Goal: Task Accomplishment & Management: Manage account settings

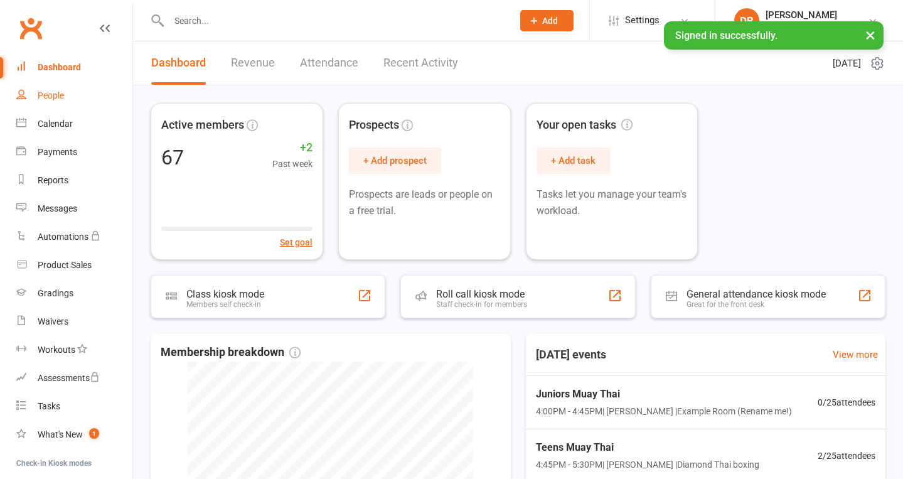
click at [45, 95] on div "People" at bounding box center [51, 95] width 26 height 10
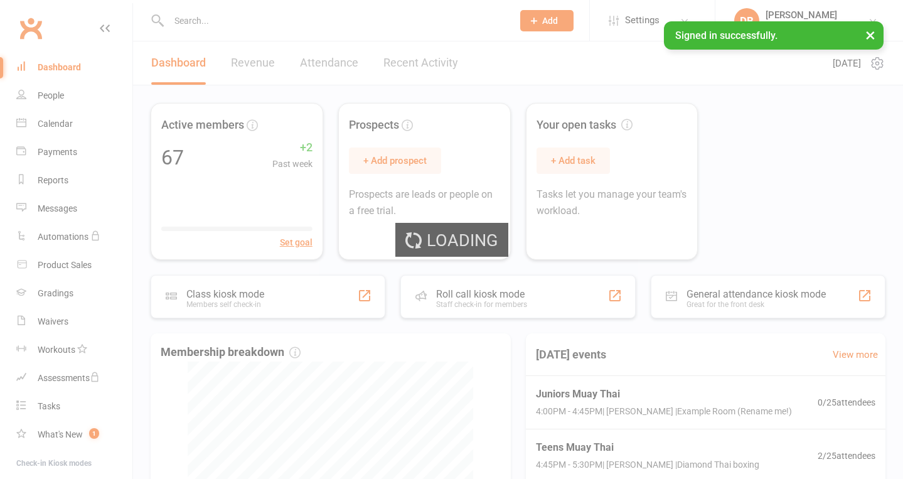
select select "100"
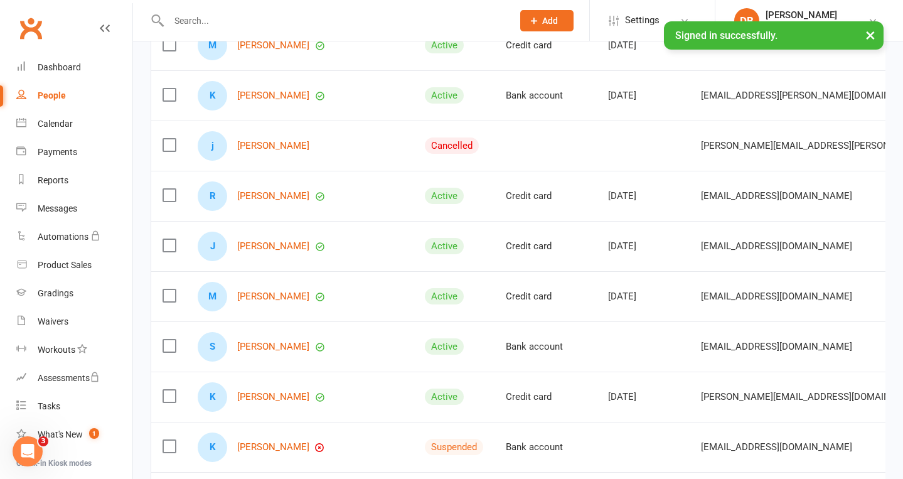
scroll to position [3063, 0]
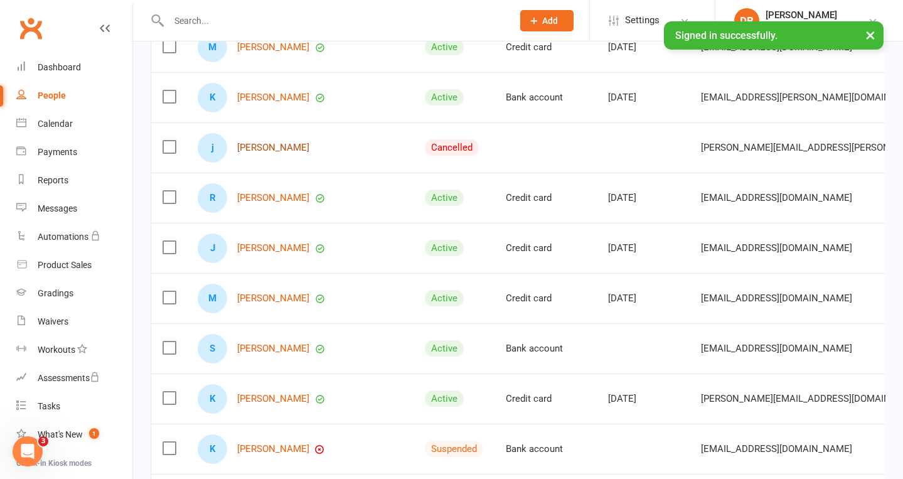
click at [272, 148] on link "[PERSON_NAME]" at bounding box center [273, 147] width 72 height 11
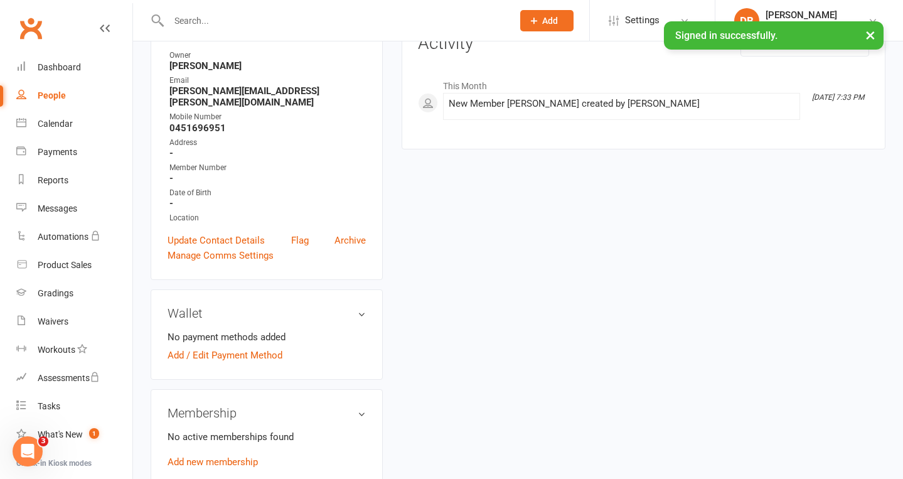
scroll to position [209, 0]
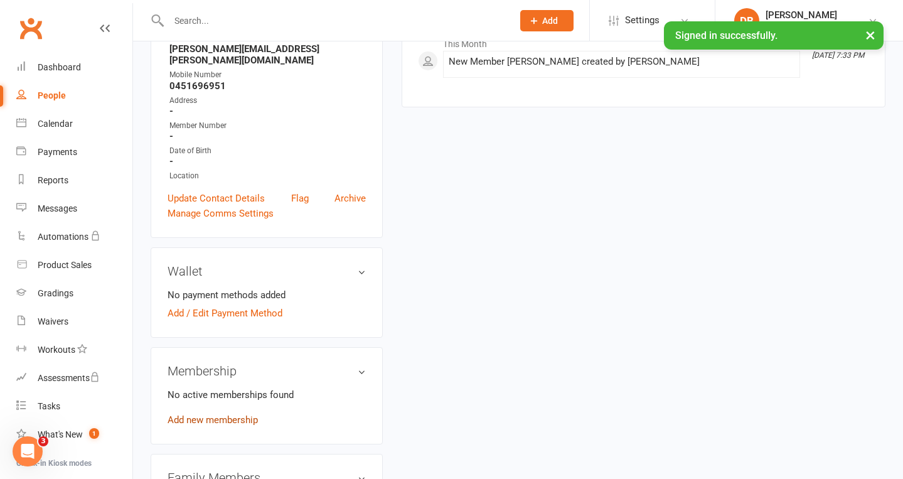
click at [244, 414] on link "Add new membership" at bounding box center [213, 419] width 90 height 11
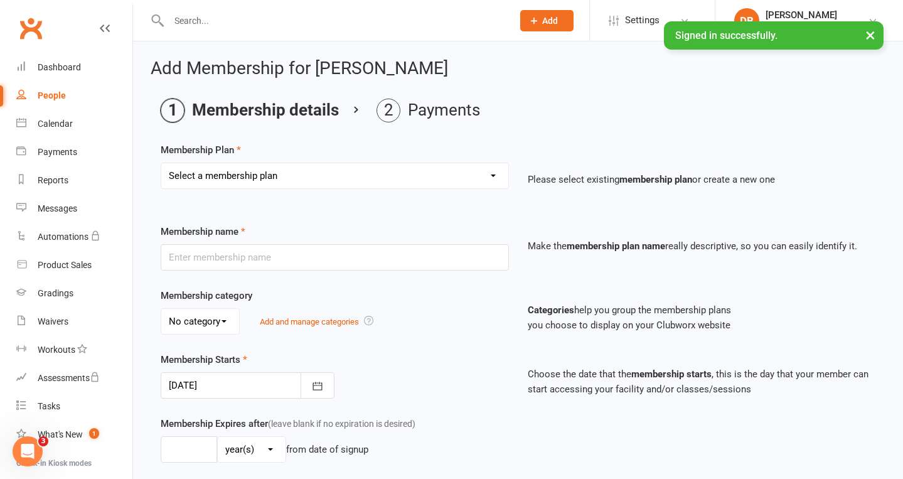
select select "2"
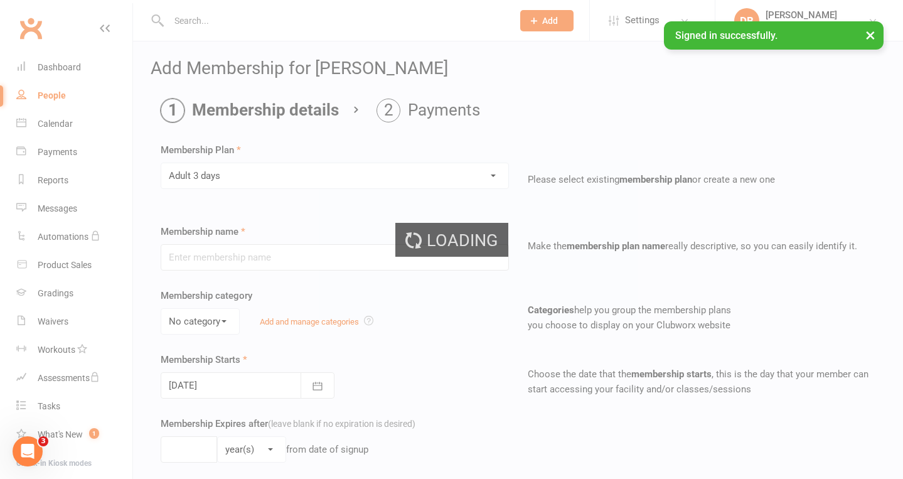
type input "Adult 3 days"
select select "0"
type input "0"
type input "3"
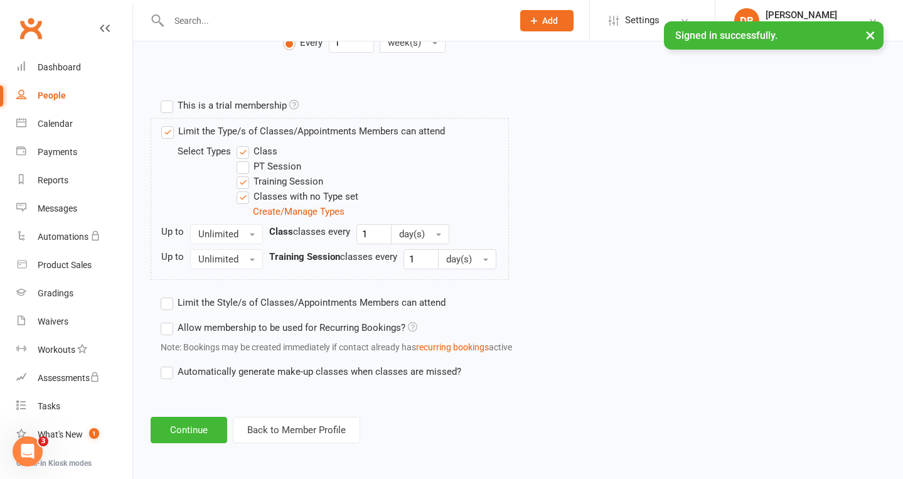
scroll to position [567, 0]
click at [170, 124] on label "Limit the Type/s of Classes/Appointments Members can attend" at bounding box center [303, 131] width 284 height 15
click at [169, 124] on input "Limit the Type/s of Classes/Appointments Members can attend" at bounding box center [165, 124] width 8 height 0
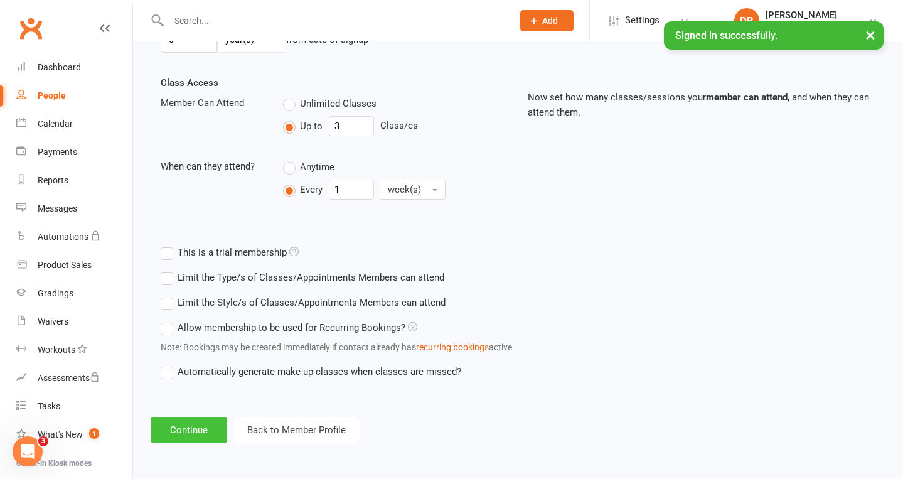
click at [193, 417] on button "Continue" at bounding box center [189, 430] width 77 height 26
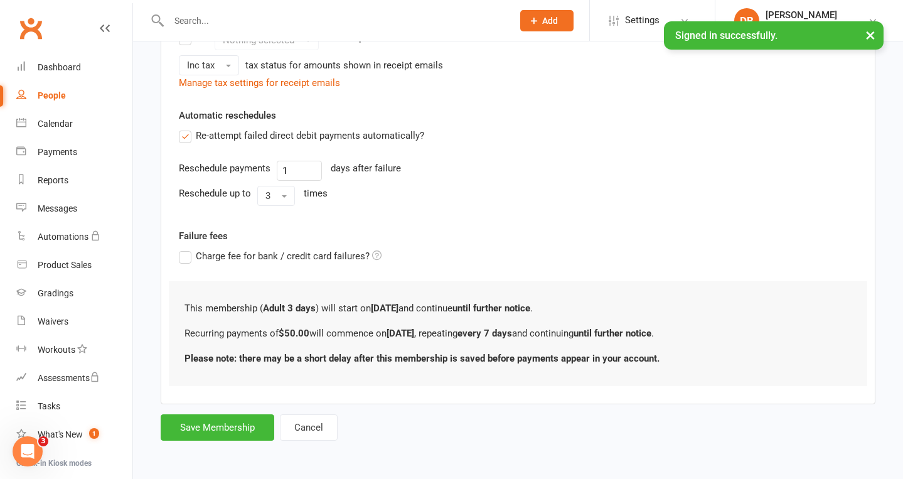
scroll to position [444, 0]
click at [193, 417] on button "Save Membership" at bounding box center [218, 427] width 114 height 26
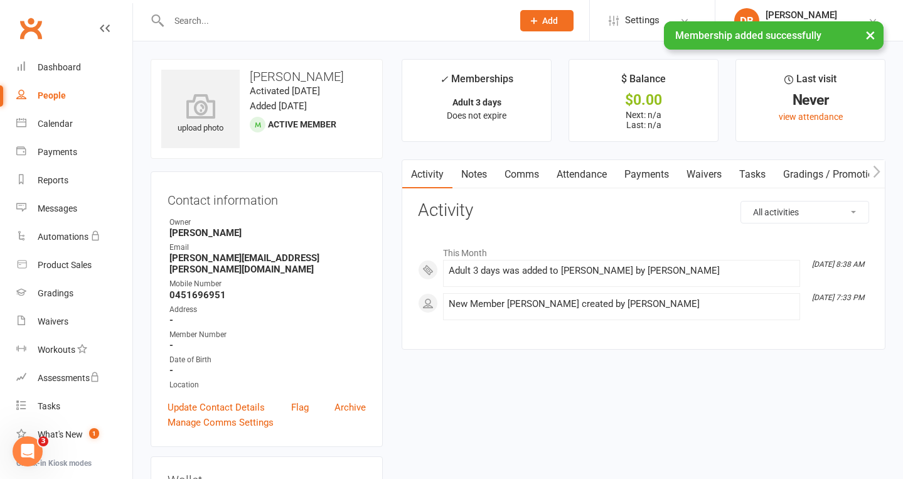
click at [882, 173] on button "button" at bounding box center [877, 174] width 16 height 28
click at [857, 171] on link "Mobile App" at bounding box center [851, 174] width 68 height 29
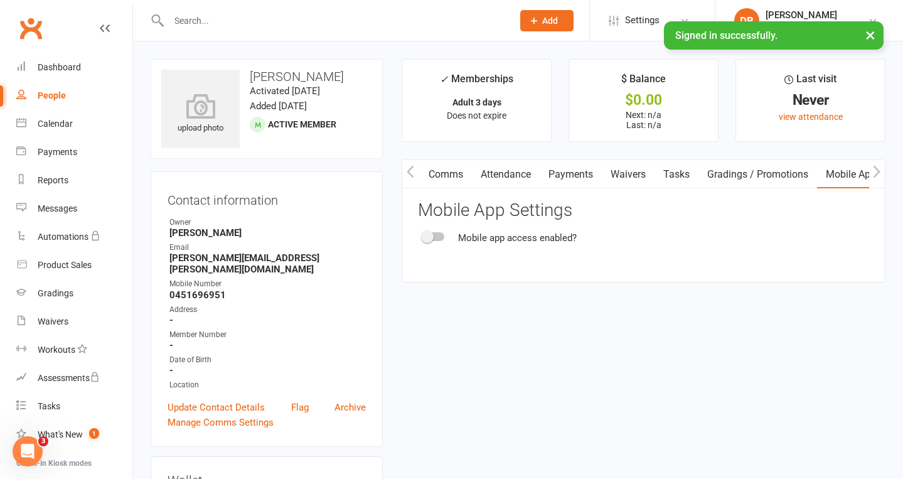
click at [437, 238] on div at bounding box center [433, 236] width 21 height 9
click at [423, 235] on input "checkbox" at bounding box center [423, 235] width 0 height 0
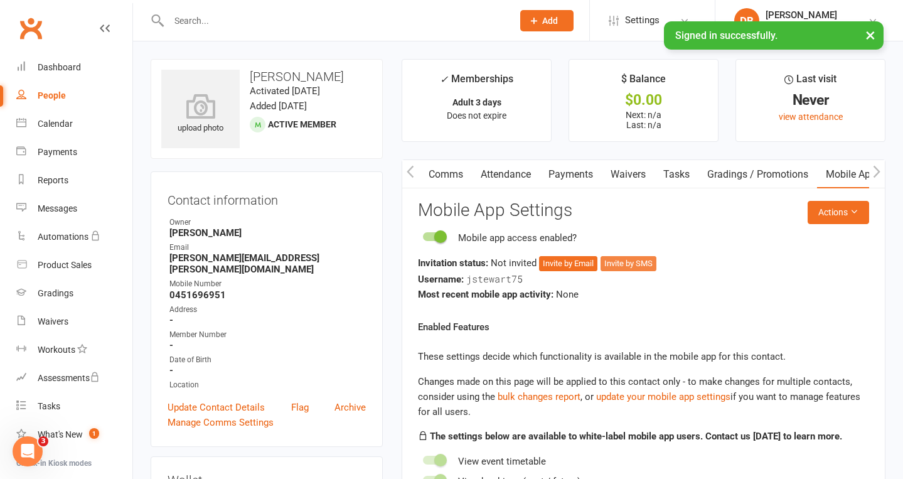
click at [649, 264] on button "Invite by SMS" at bounding box center [628, 263] width 56 height 15
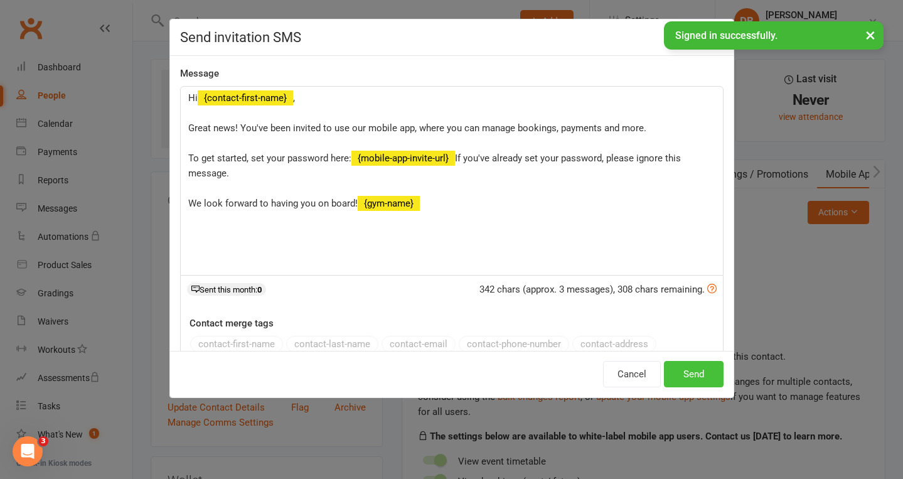
click at [702, 376] on button "Send" at bounding box center [694, 374] width 60 height 26
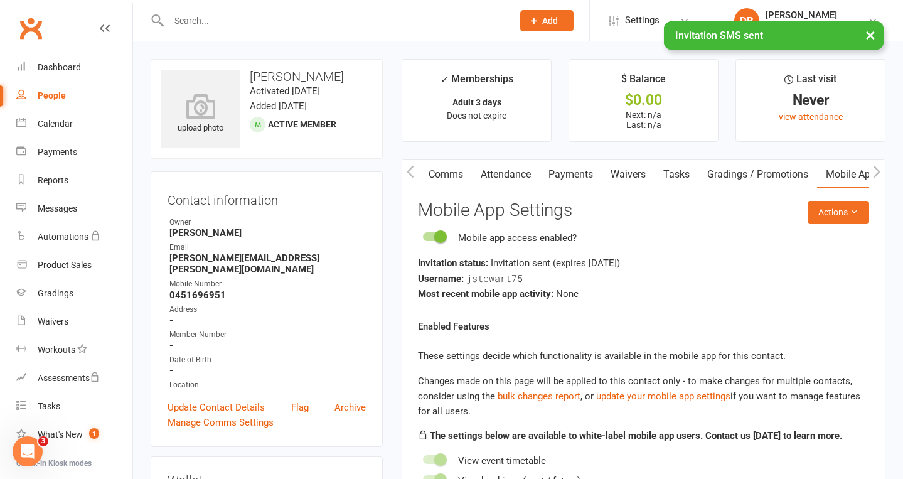
click at [55, 100] on link "People" at bounding box center [74, 96] width 116 height 28
select select "100"
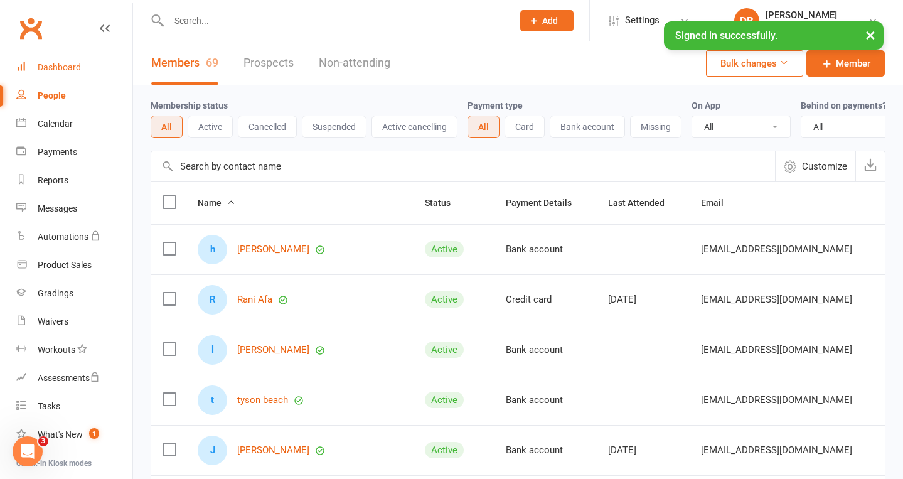
click at [67, 65] on div "Dashboard" at bounding box center [59, 67] width 43 height 10
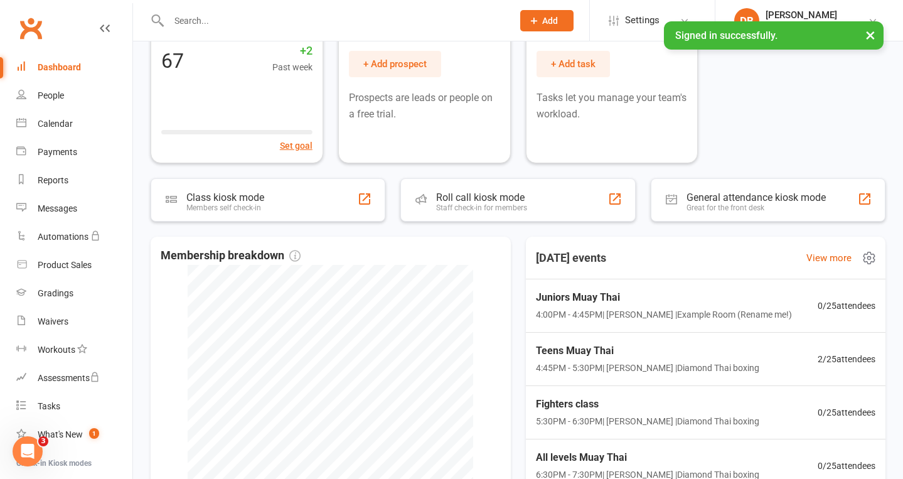
scroll to position [97, 0]
click at [821, 356] on span "2 / 25 attendees" at bounding box center [849, 358] width 59 height 14
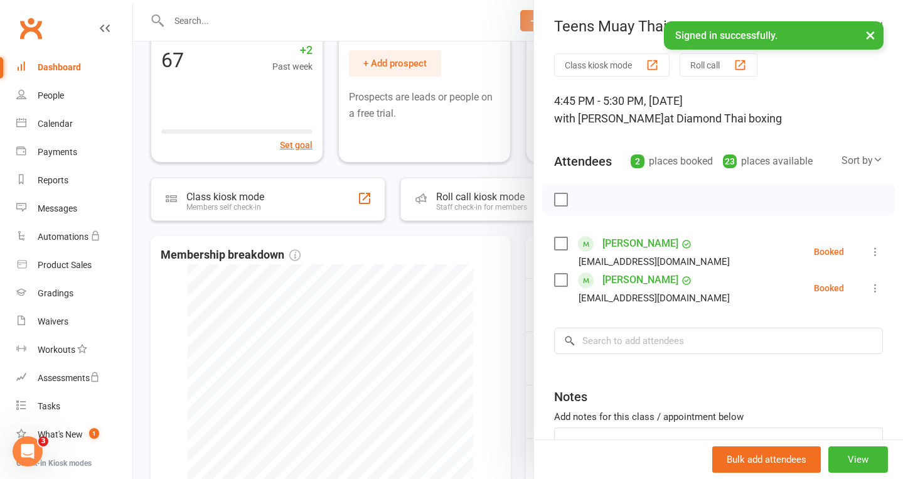
click at [493, 10] on div at bounding box center [518, 239] width 770 height 479
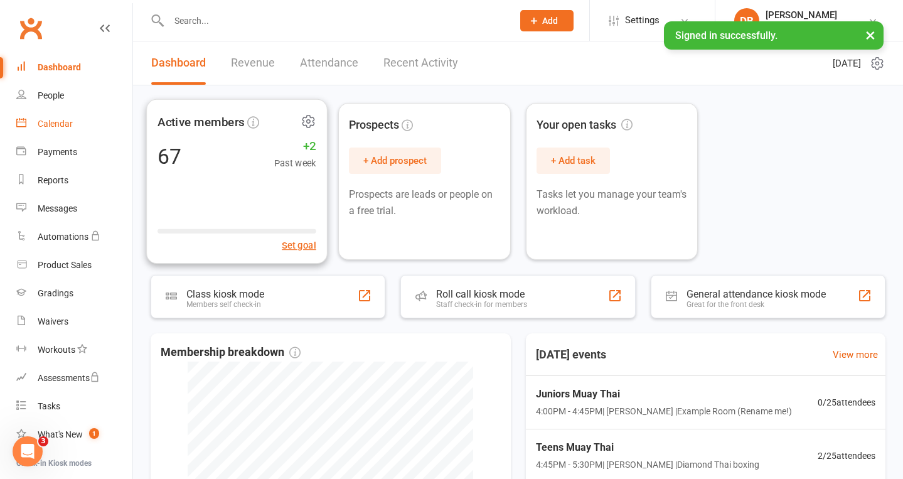
scroll to position [0, 0]
click at [62, 67] on div "Dashboard" at bounding box center [59, 67] width 43 height 10
